Goal: Entertainment & Leisure: Consume media (video, audio)

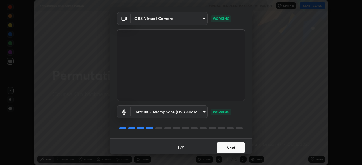
scroll to position [20, 0]
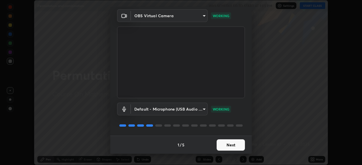
click at [231, 143] on button "Next" at bounding box center [230, 145] width 28 height 11
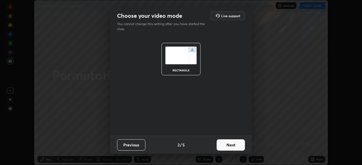
scroll to position [0, 0]
click at [231, 144] on button "Next" at bounding box center [230, 145] width 28 height 11
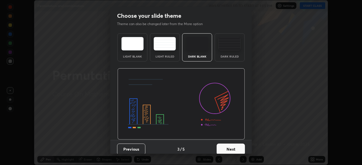
click at [232, 145] on button "Next" at bounding box center [230, 149] width 28 height 11
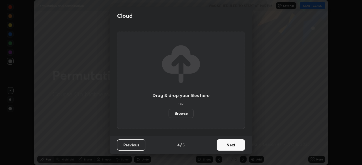
click at [231, 144] on button "Next" at bounding box center [230, 145] width 28 height 11
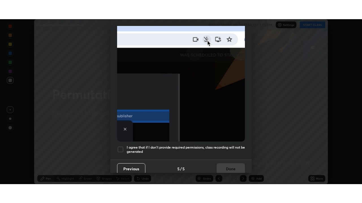
scroll to position [135, 0]
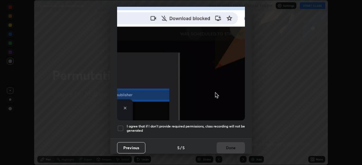
click at [121, 127] on div at bounding box center [120, 128] width 7 height 7
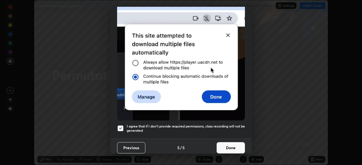
click at [225, 145] on button "Done" at bounding box center [230, 147] width 28 height 11
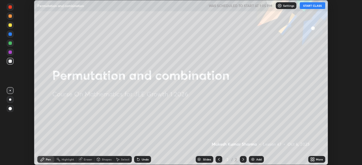
click at [309, 8] on button "START CLASS" at bounding box center [311, 5] width 25 height 7
click at [256, 161] on div "Add" at bounding box center [258, 159] width 5 height 3
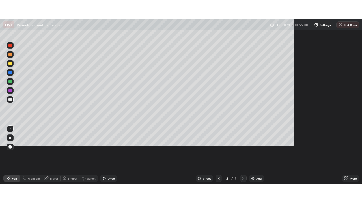
scroll to position [203, 362]
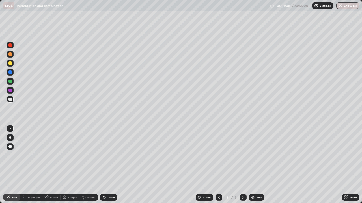
click at [9, 64] on div at bounding box center [9, 63] width 3 height 3
click at [10, 138] on div at bounding box center [10, 138] width 2 height 2
click at [4, 165] on div "Pen" at bounding box center [11, 197] width 17 height 7
click at [0, 165] on div "Pen Highlight Eraser Shapes Select Undo Slides 3 / 3 Add More" at bounding box center [181, 197] width 362 height 11
click at [256, 165] on div "Add" at bounding box center [258, 197] width 5 height 3
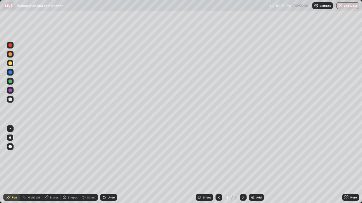
click at [253, 165] on img at bounding box center [252, 198] width 5 height 5
click at [70, 165] on div "Shapes" at bounding box center [73, 197] width 10 height 3
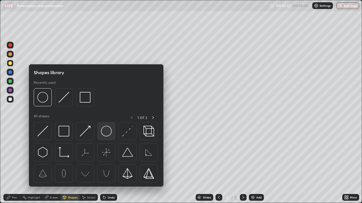
click at [106, 133] on img at bounding box center [106, 131] width 11 height 11
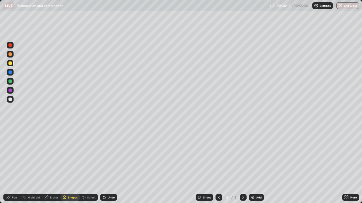
click at [13, 165] on div "Pen" at bounding box center [14, 197] width 5 height 3
click at [36, 165] on div "Highlight" at bounding box center [31, 197] width 22 height 7
click at [13, 165] on div "Pen" at bounding box center [14, 197] width 5 height 3
click at [114, 165] on div "Undo" at bounding box center [108, 197] width 17 height 7
click at [110, 165] on div "Undo" at bounding box center [111, 197] width 7 height 3
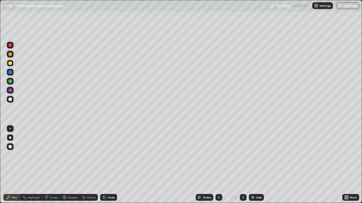
click at [260, 165] on div "Add" at bounding box center [258, 197] width 5 height 3
click at [108, 165] on div "Undo" at bounding box center [111, 197] width 7 height 3
click at [110, 165] on div "Undo" at bounding box center [111, 197] width 7 height 3
click at [109, 165] on div "Undo" at bounding box center [111, 197] width 7 height 3
click at [110, 165] on div "Undo" at bounding box center [111, 197] width 7 height 3
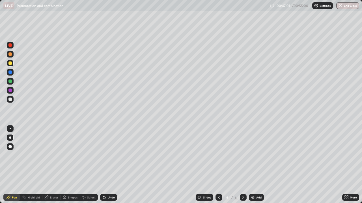
click at [110, 165] on div "Undo" at bounding box center [111, 197] width 7 height 3
click at [345, 8] on button "End Class" at bounding box center [347, 5] width 22 height 7
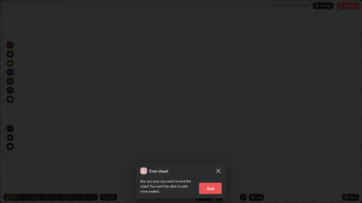
click at [210, 165] on button "End" at bounding box center [210, 188] width 23 height 11
